Goal: Task Accomplishment & Management: Use online tool/utility

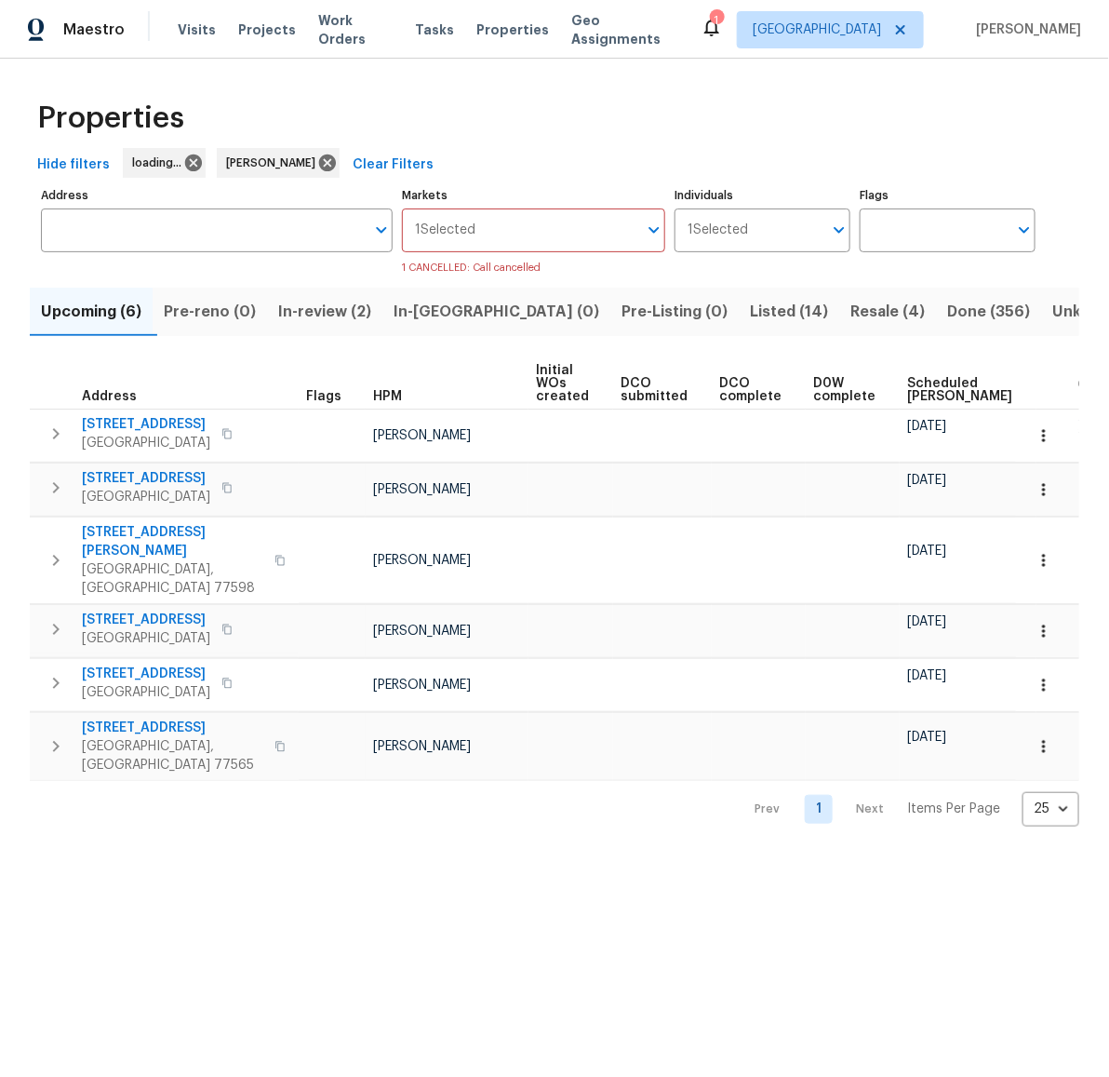
scroll to position [0, 170]
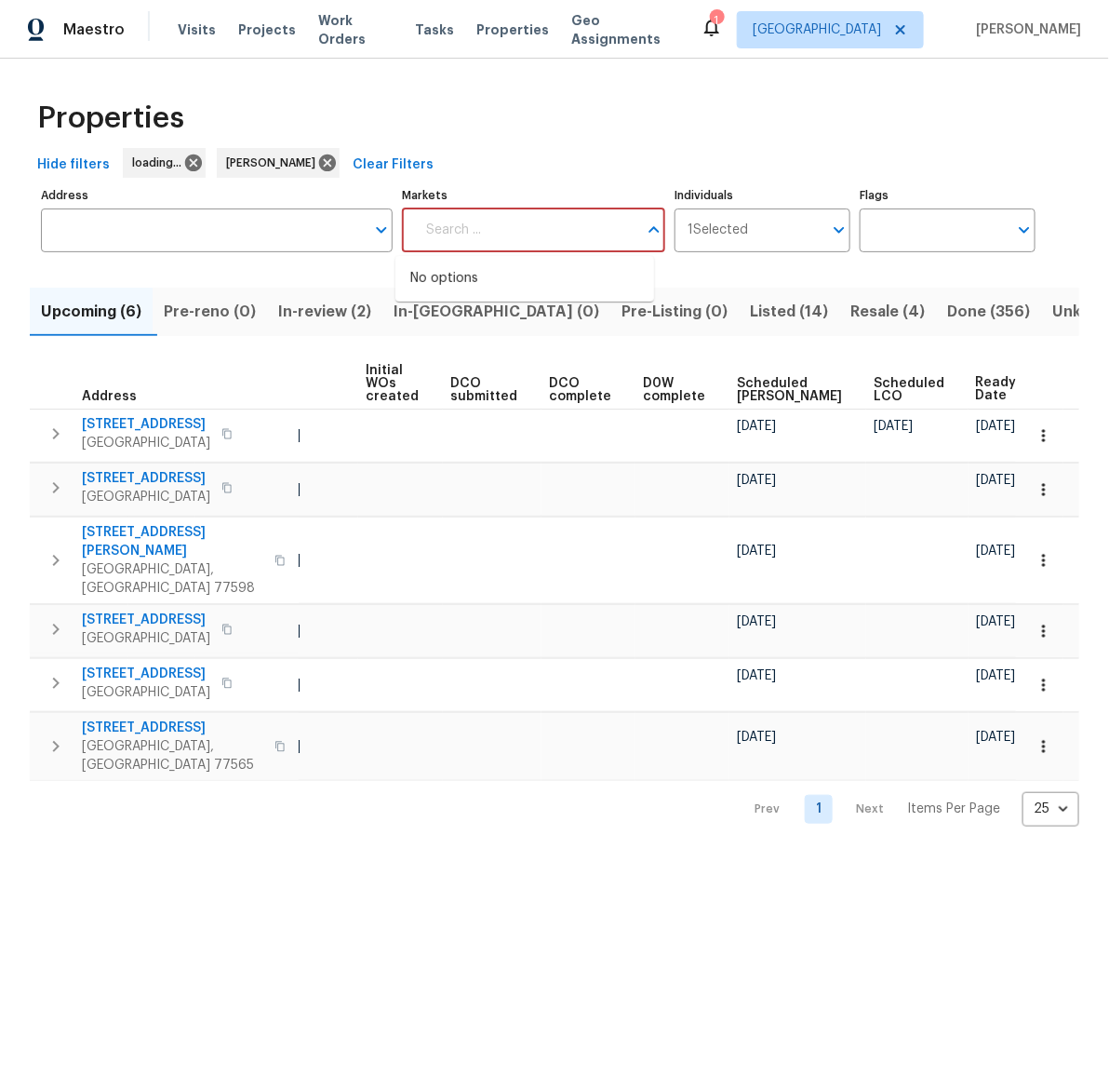
click at [517, 242] on input "Markets" at bounding box center [526, 230] width 222 height 44
click at [544, 237] on input "Markets" at bounding box center [526, 230] width 222 height 44
click at [666, 166] on div "Hide filters loading... Andy Taylor Clear Filters" at bounding box center [555, 165] width 1050 height 34
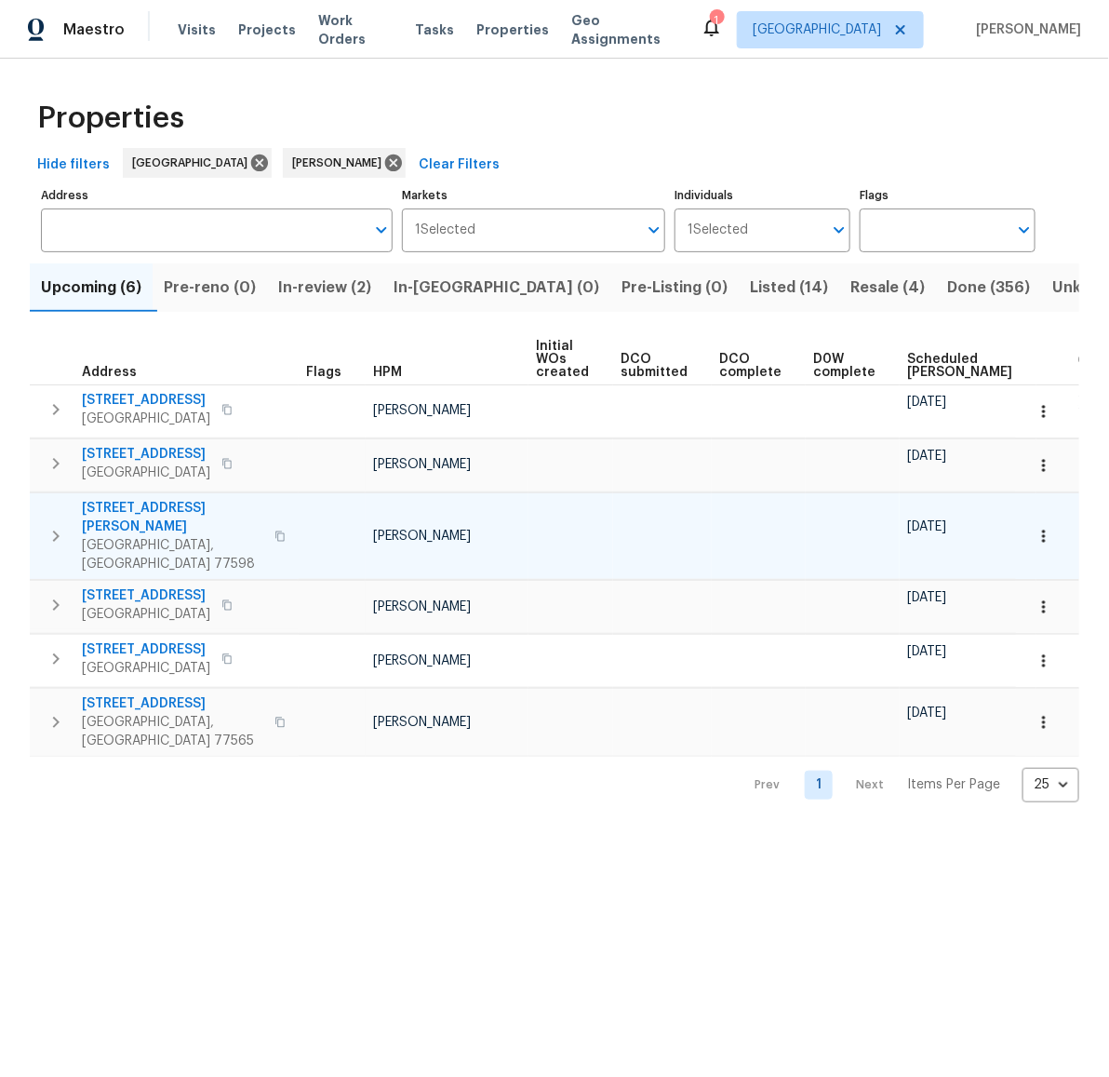
click at [1035, 527] on icon "button" at bounding box center [1044, 536] width 19 height 19
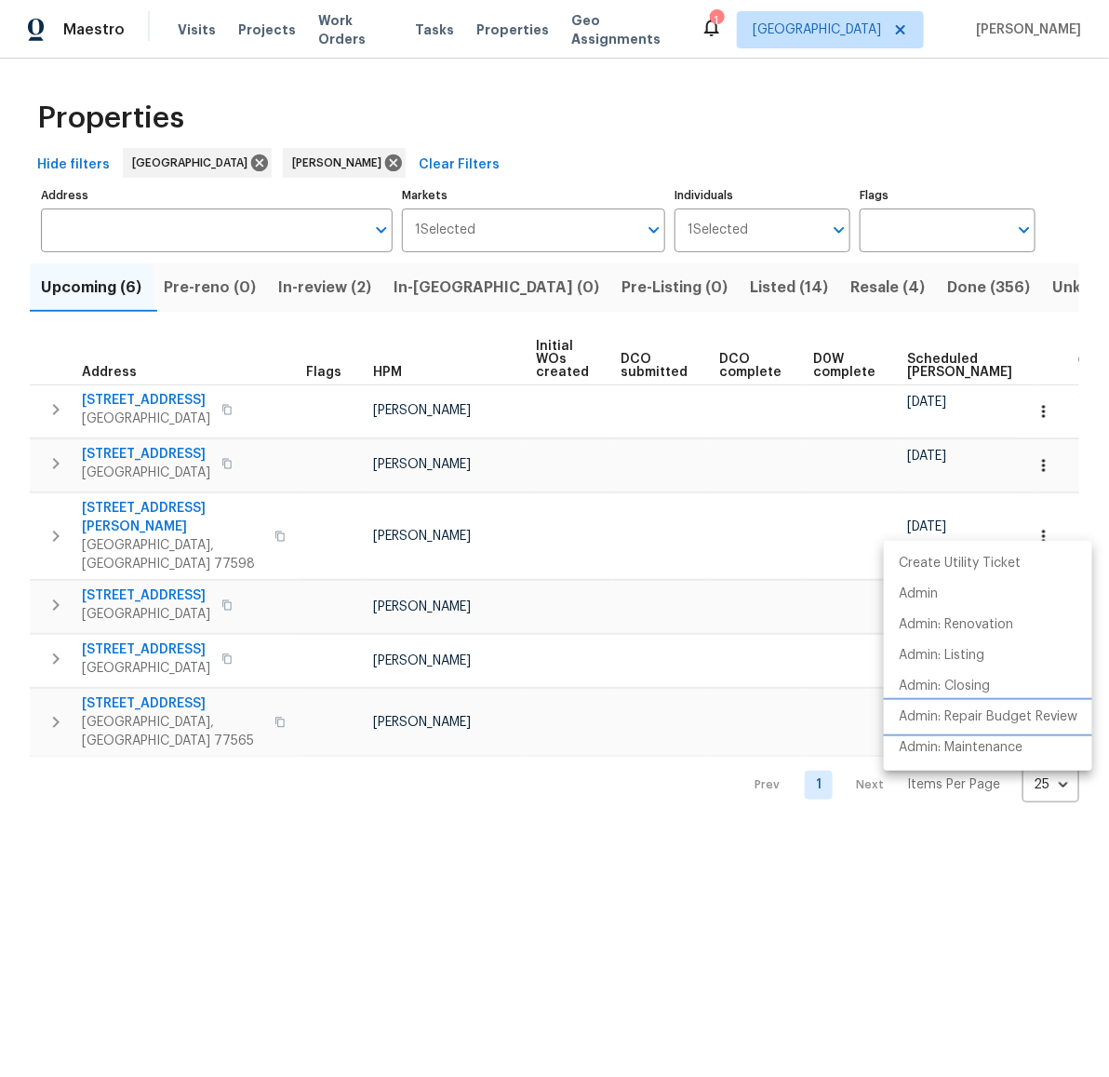
click at [995, 719] on p "Admin: Repair Budget Review" at bounding box center [988, 717] width 179 height 20
